Goal: Task Accomplishment & Management: Manage account settings

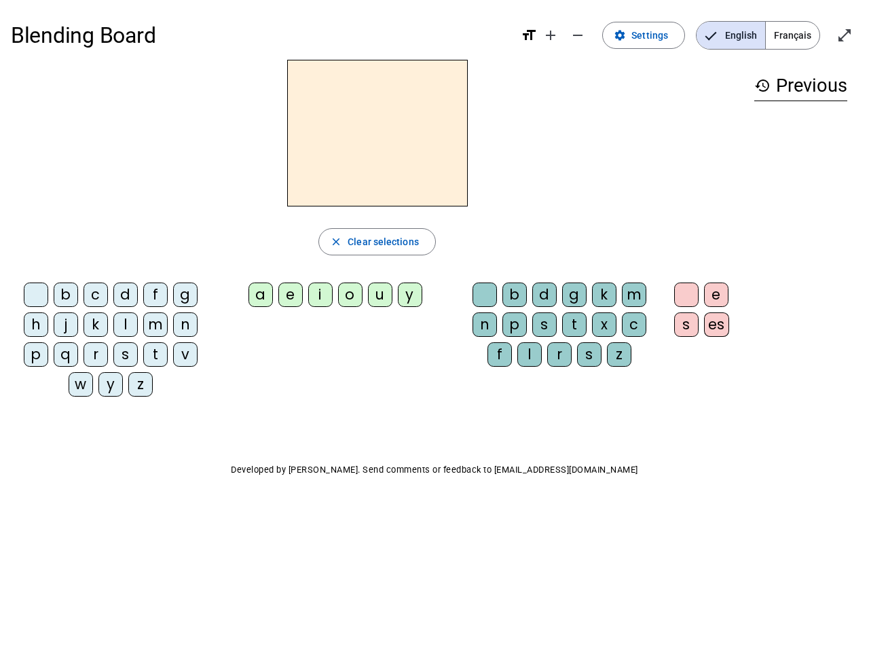
click at [551, 35] on mat-icon "add" at bounding box center [550, 35] width 16 height 16
click at [578, 35] on div "Blending Board format_size add remove settings Settings English Français open_i…" at bounding box center [434, 35] width 847 height 49
click at [644, 35] on span "Settings" at bounding box center [649, 35] width 37 height 16
click at [730, 35] on span "English" at bounding box center [730, 35] width 69 height 27
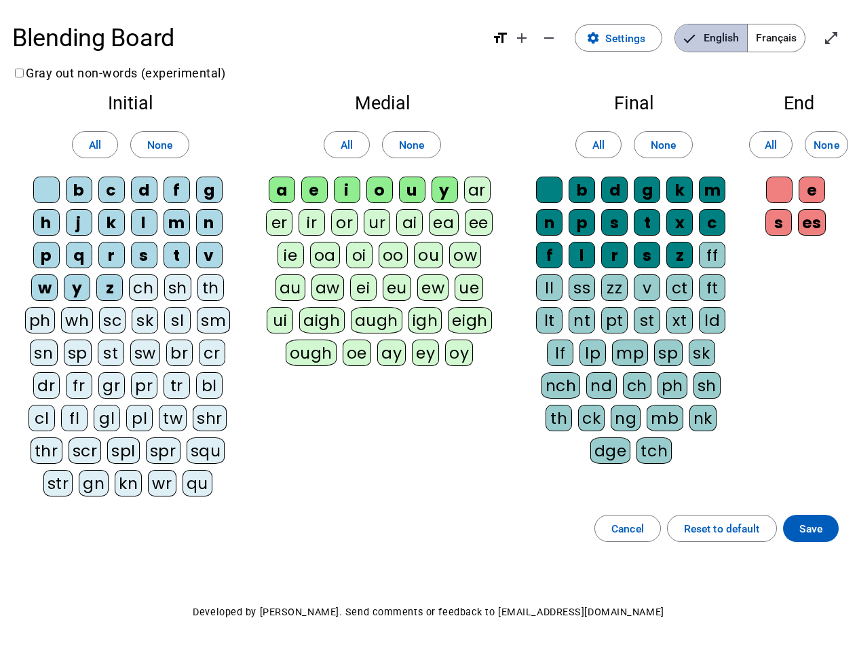
click at [730, 35] on span "English" at bounding box center [711, 37] width 72 height 27
click at [792, 35] on span "Français" at bounding box center [776, 37] width 57 height 27
click at [792, 35] on span "Français" at bounding box center [766, 37] width 77 height 27
click at [844, 35] on span "Enter full screen" at bounding box center [831, 38] width 33 height 33
click at [377, 242] on letter-bubble "oi" at bounding box center [362, 258] width 33 height 33
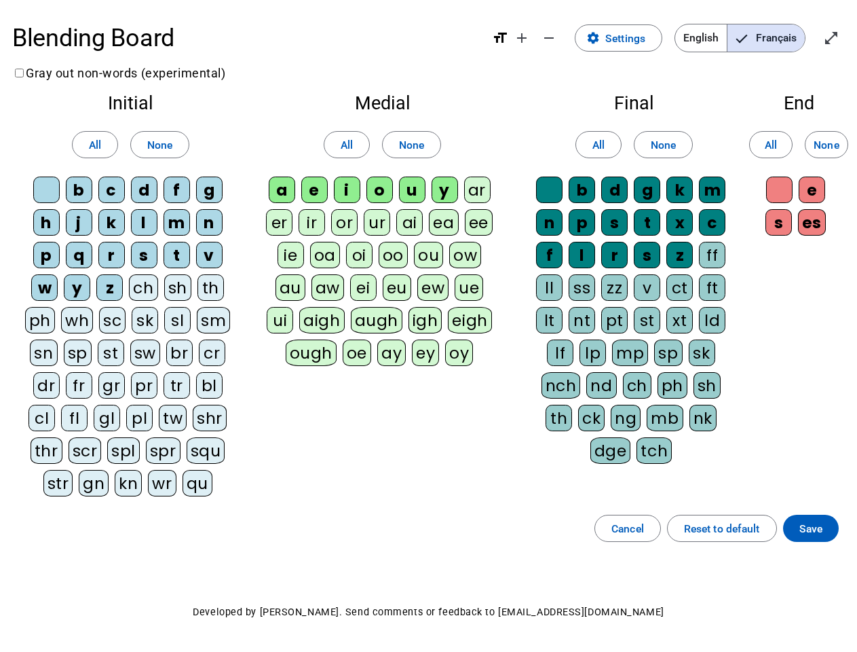
click at [39, 297] on div "w" at bounding box center [44, 287] width 26 height 26
